Goal: Task Accomplishment & Management: Manage account settings

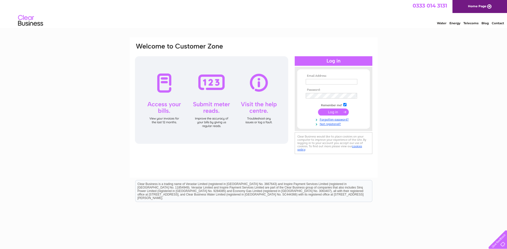
type input "[EMAIL_ADDRESS][DOMAIN_NAME]"
click at [339, 111] on input "submit" at bounding box center [333, 112] width 31 height 7
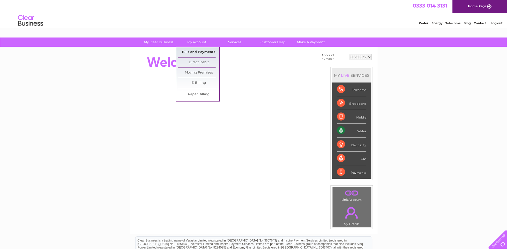
click at [196, 51] on link "Bills and Payments" at bounding box center [198, 52] width 41 height 10
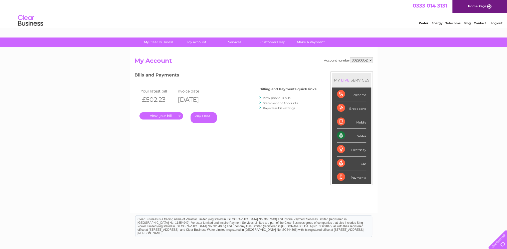
click at [179, 115] on link "." at bounding box center [162, 115] width 44 height 7
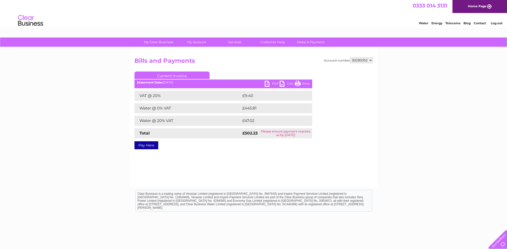
click at [268, 84] on link "PDF" at bounding box center [272, 84] width 15 height 7
